Goal: Information Seeking & Learning: Learn about a topic

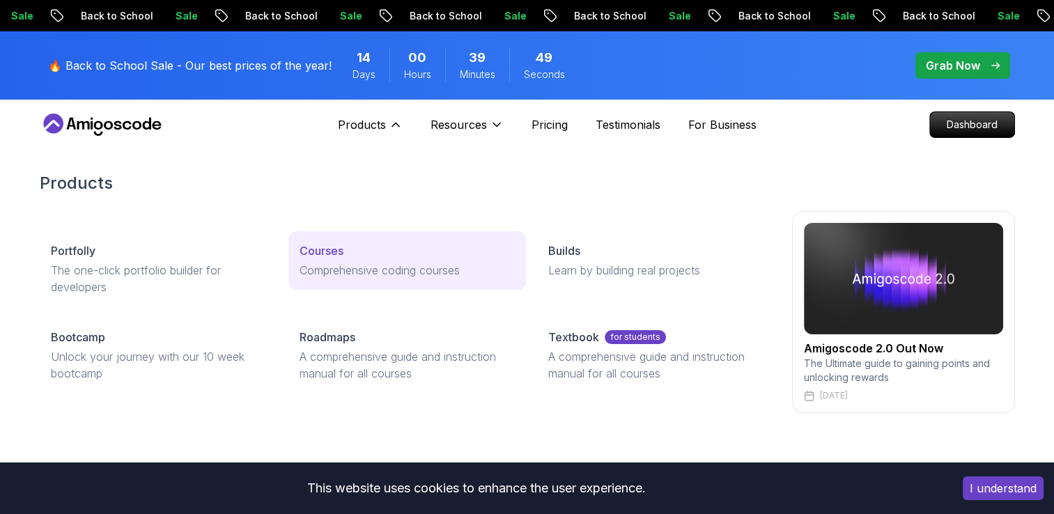
click at [351, 255] on div "Courses" at bounding box center [407, 250] width 215 height 17
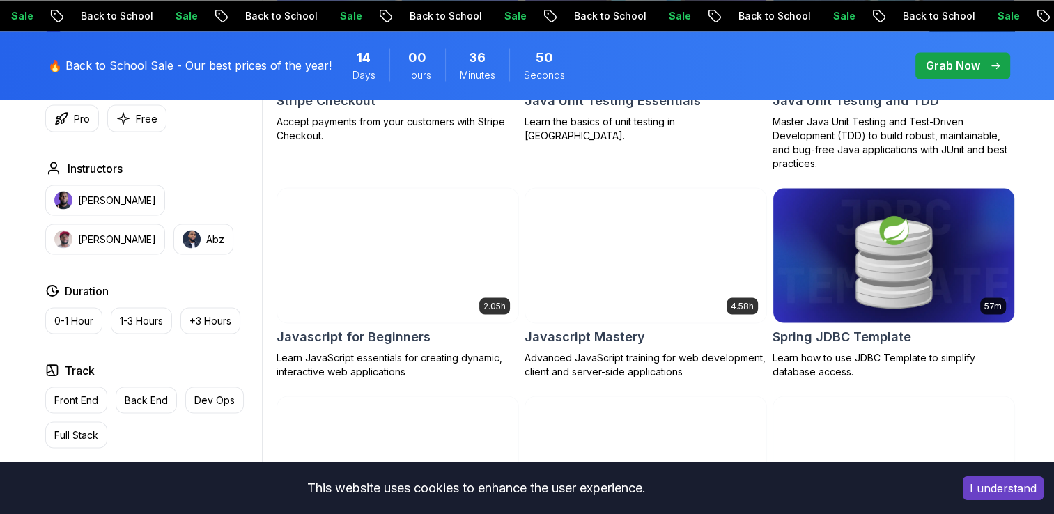
scroll to position [2562, 0]
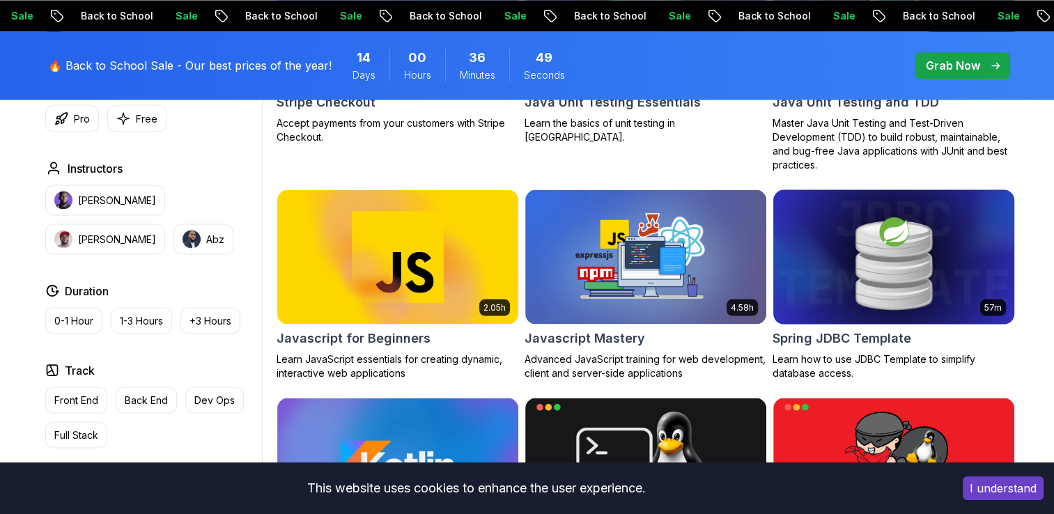
click at [885, 292] on img at bounding box center [893, 256] width 253 height 141
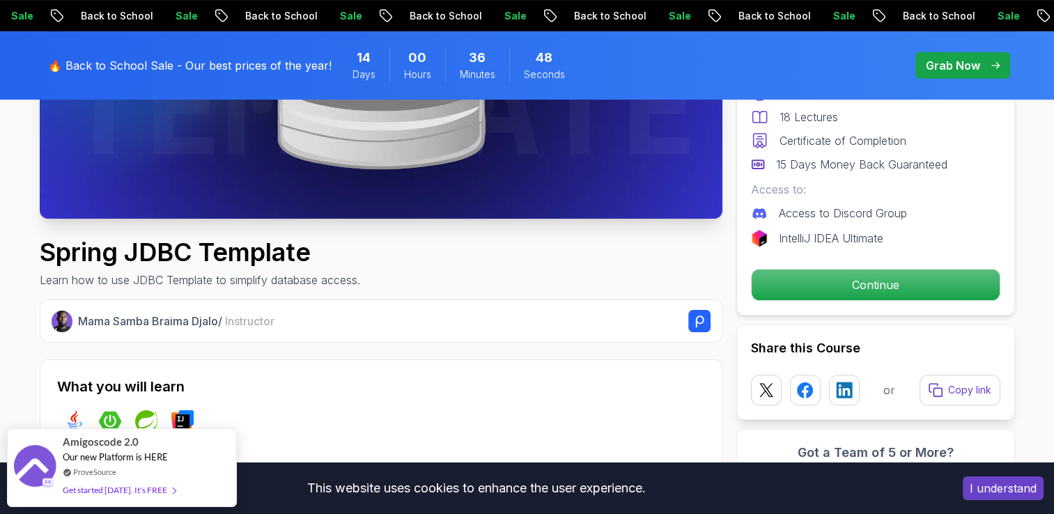
scroll to position [348, 0]
click at [885, 292] on p "Continue" at bounding box center [876, 285] width 248 height 31
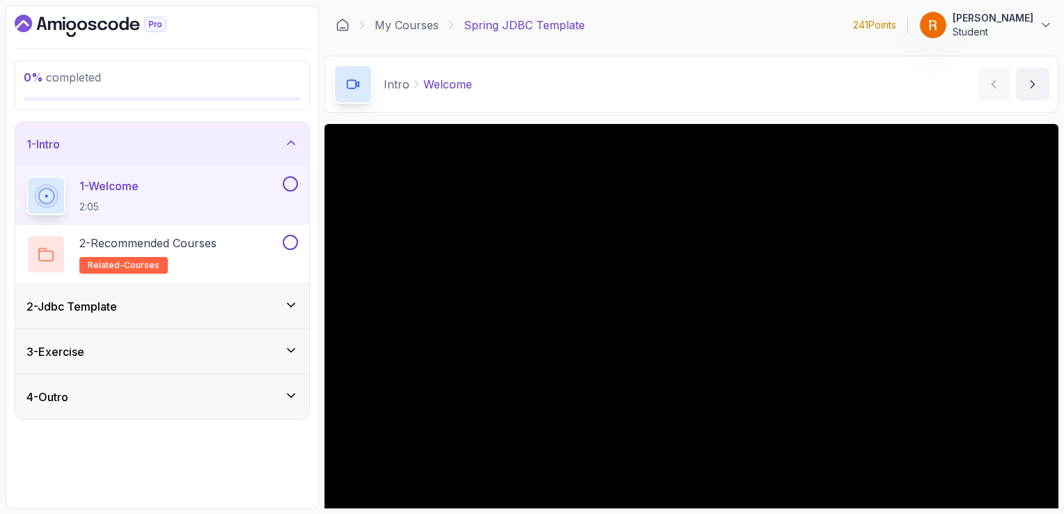
click at [279, 297] on div "2 - Jdbc Template" at bounding box center [162, 306] width 294 height 45
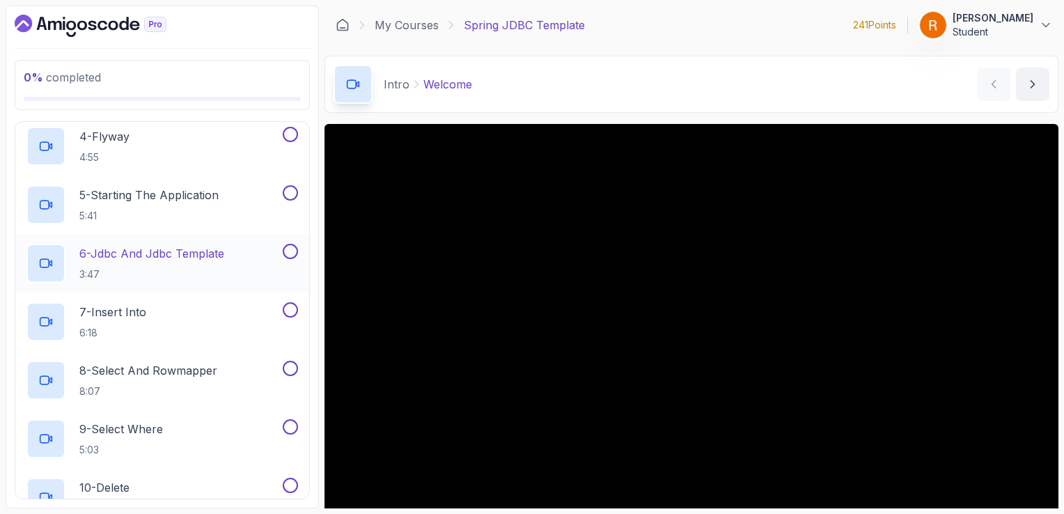
scroll to position [387, 0]
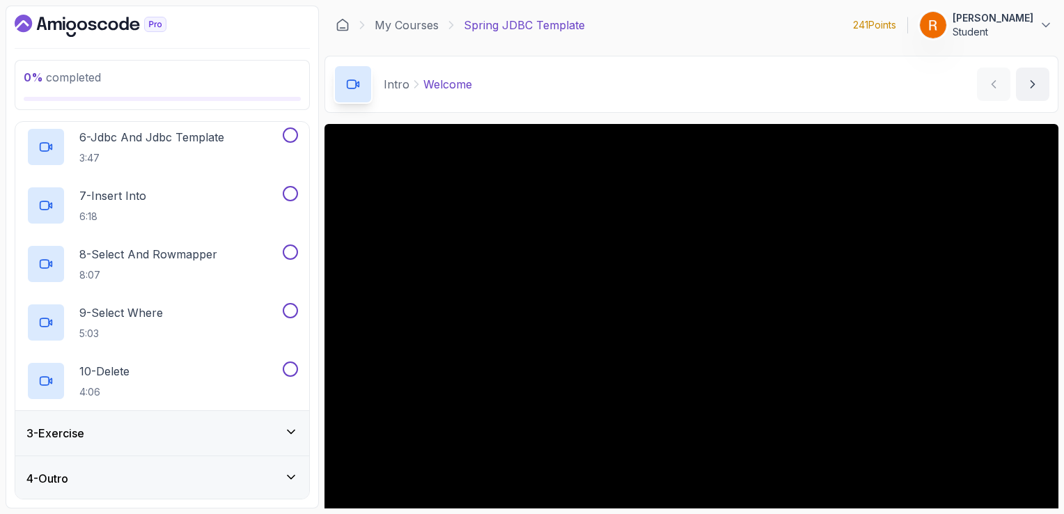
click at [287, 430] on icon at bounding box center [291, 432] width 14 height 14
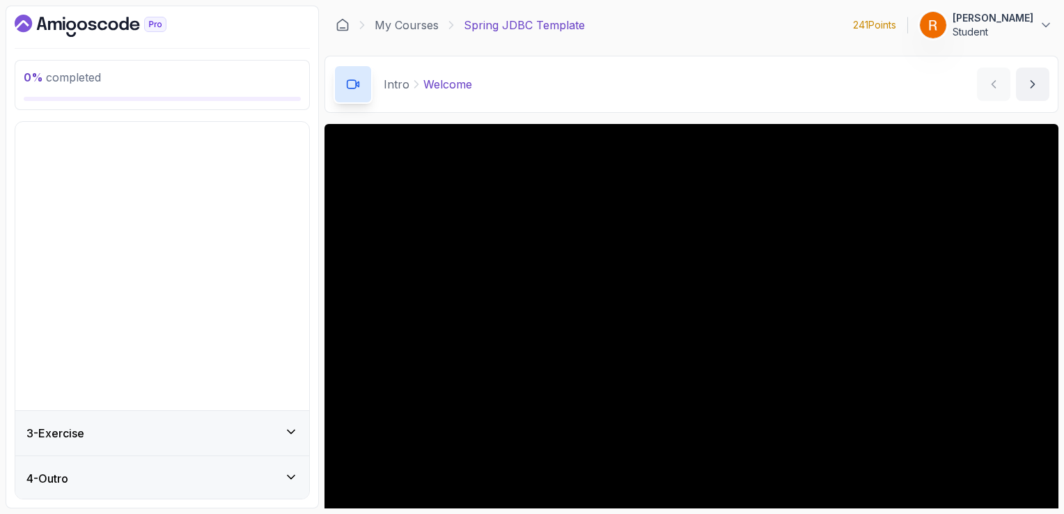
scroll to position [0, 0]
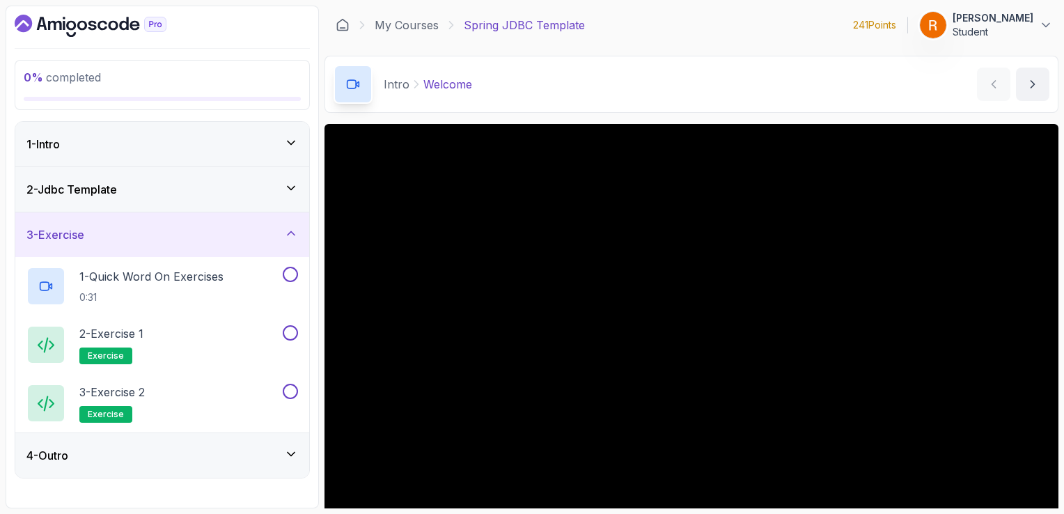
click at [200, 185] on div "2 - Jdbc Template" at bounding box center [162, 189] width 272 height 17
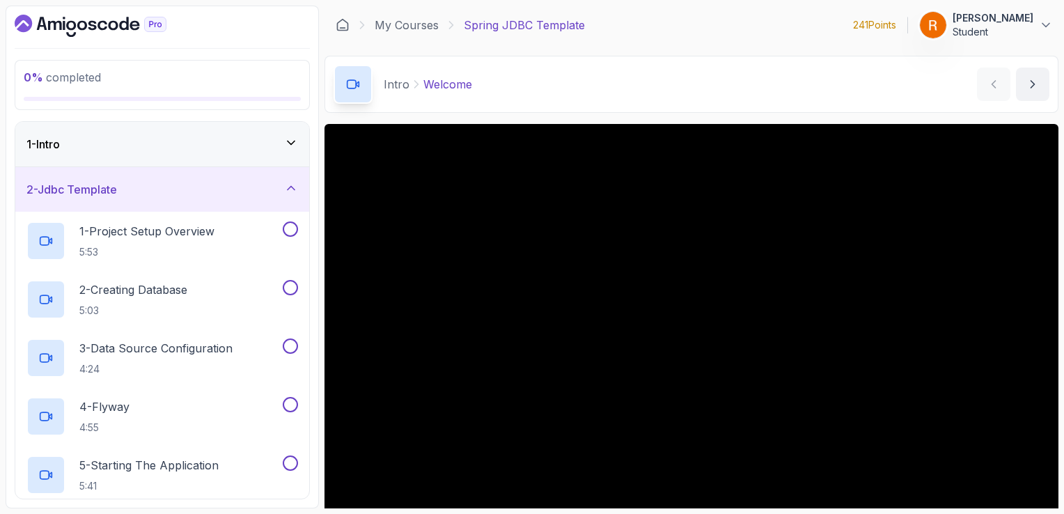
click at [223, 141] on div "1 - Intro" at bounding box center [162, 144] width 272 height 17
